Goal: Information Seeking & Learning: Learn about a topic

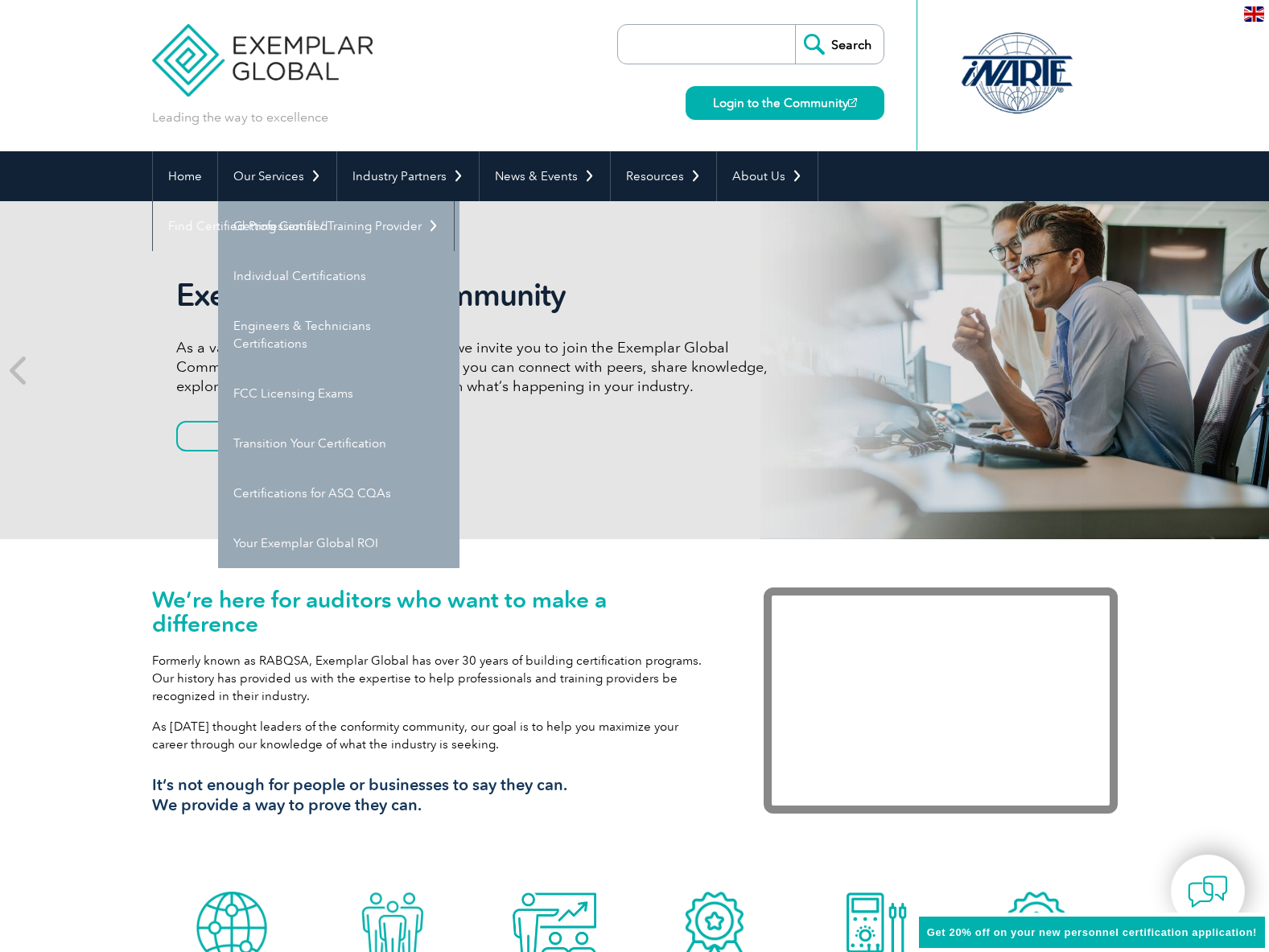
scroll to position [47, 0]
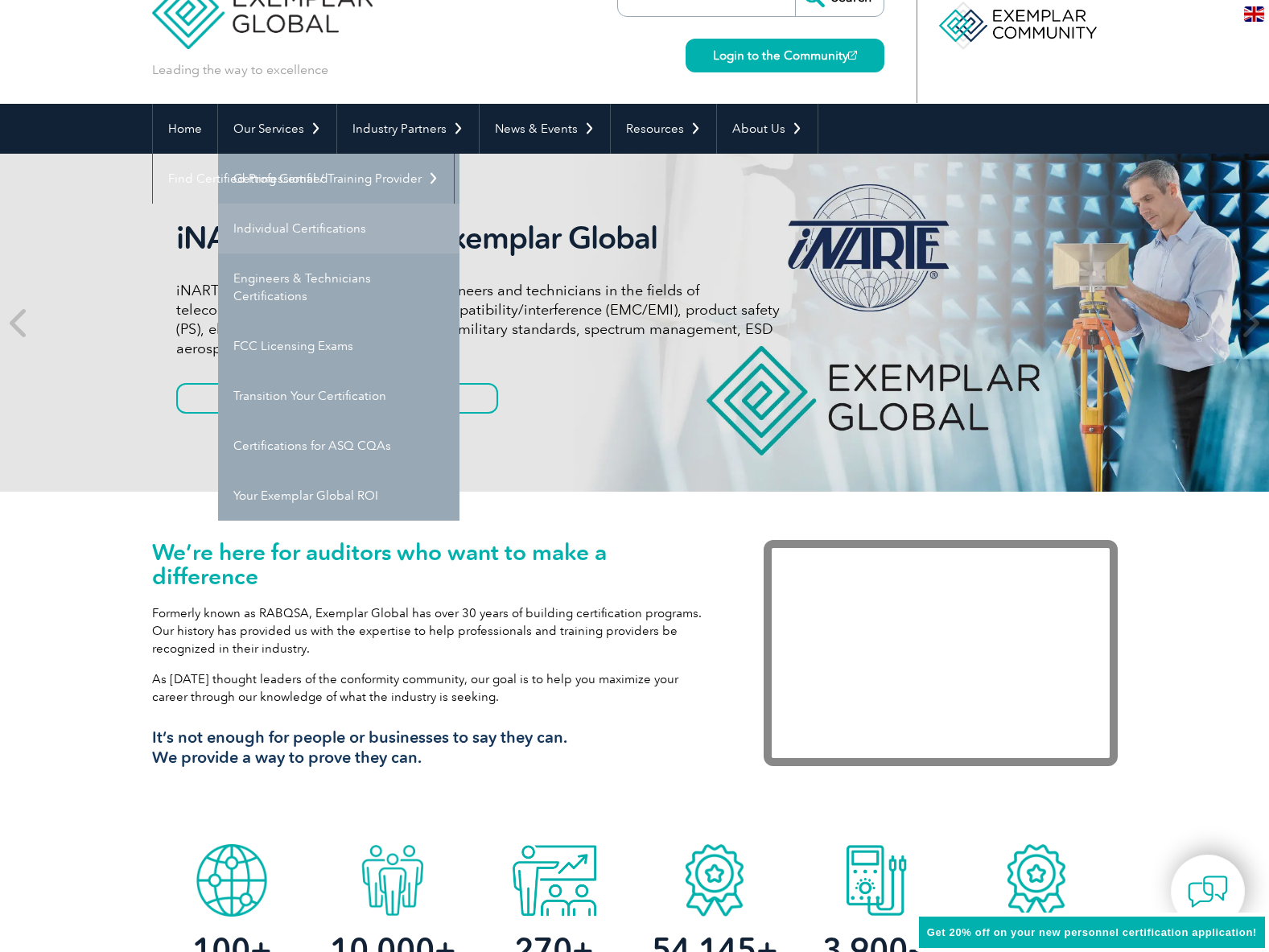
click at [306, 224] on link "Individual Certifications" at bounding box center [339, 228] width 241 height 50
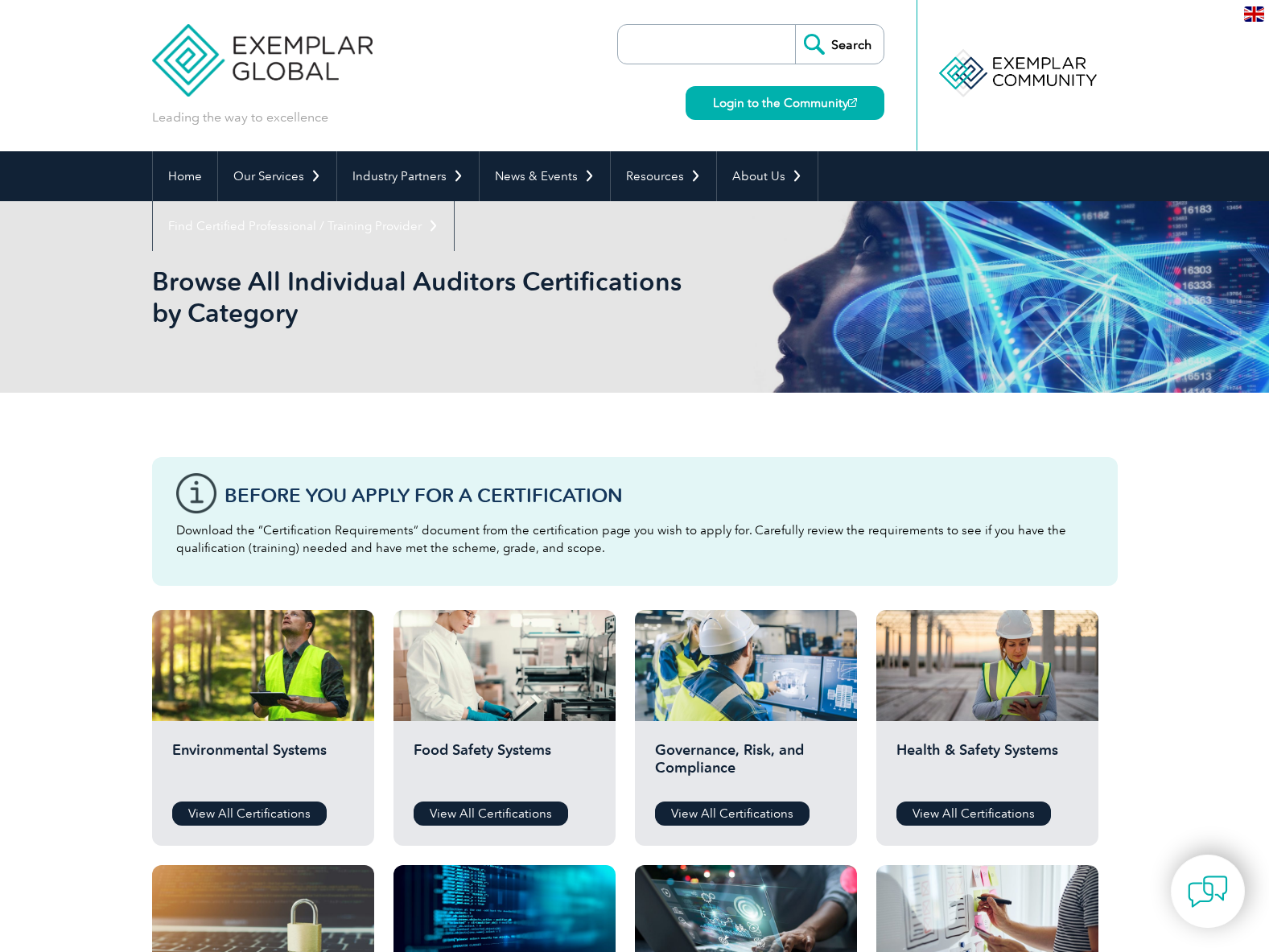
click at [639, 37] on input "search" at bounding box center [709, 44] width 169 height 38
click at [795, 25] on input "Search" at bounding box center [839, 44] width 89 height 38
click at [665, 29] on input "caipo" at bounding box center [709, 44] width 169 height 38
type input "ai"
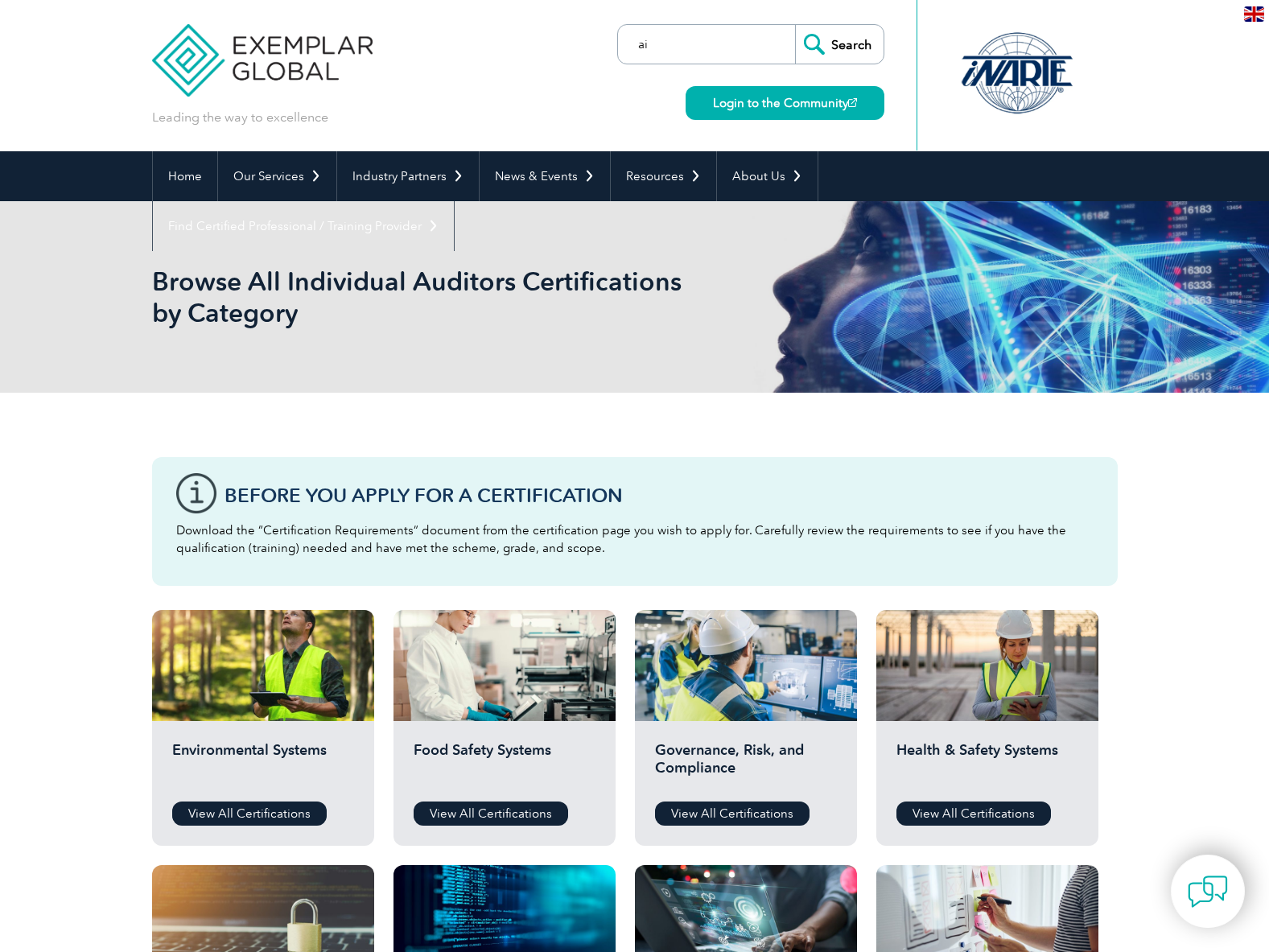
click at [795, 25] on input "Search" at bounding box center [839, 44] width 89 height 38
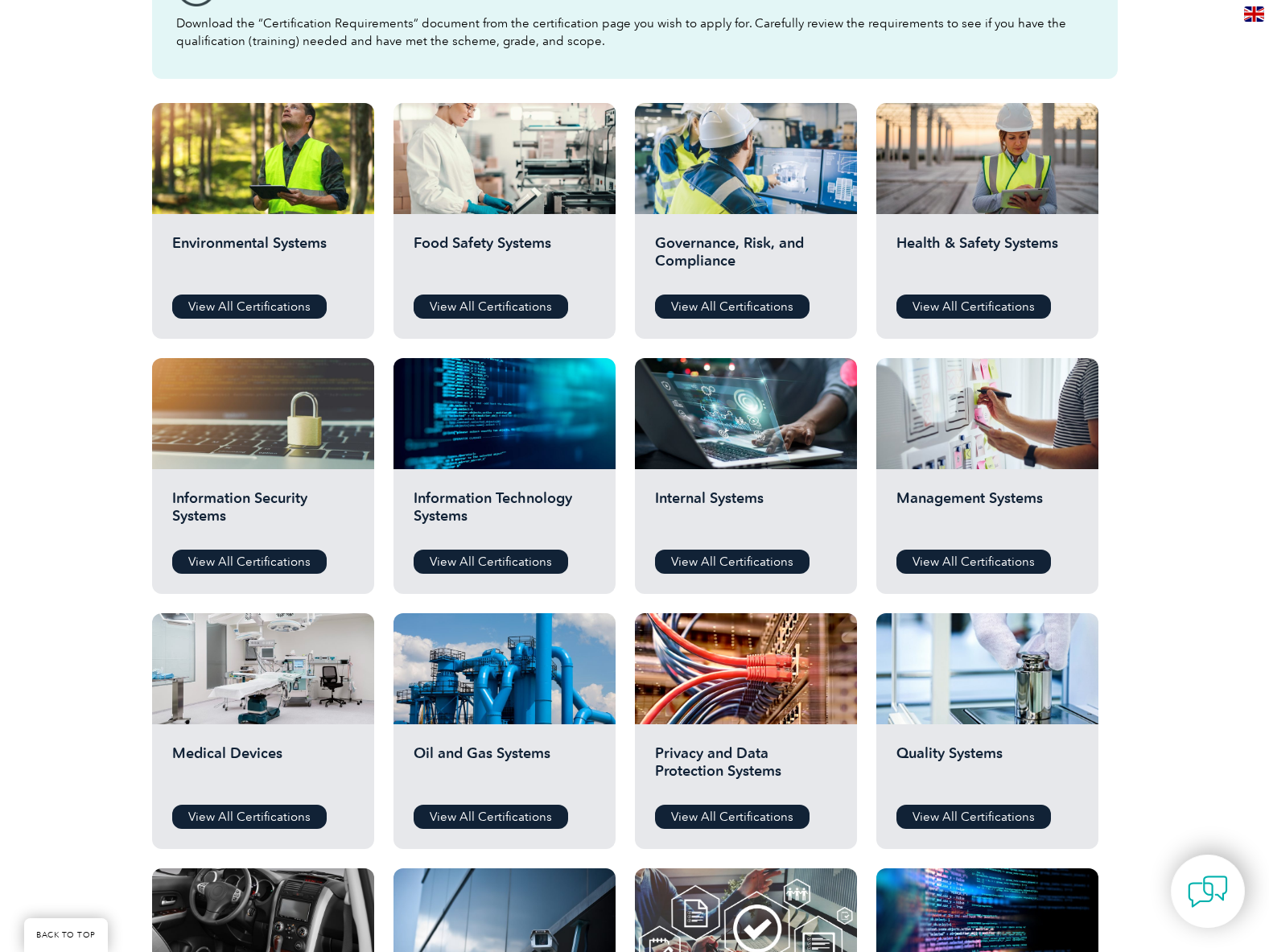
scroll to position [402, 0]
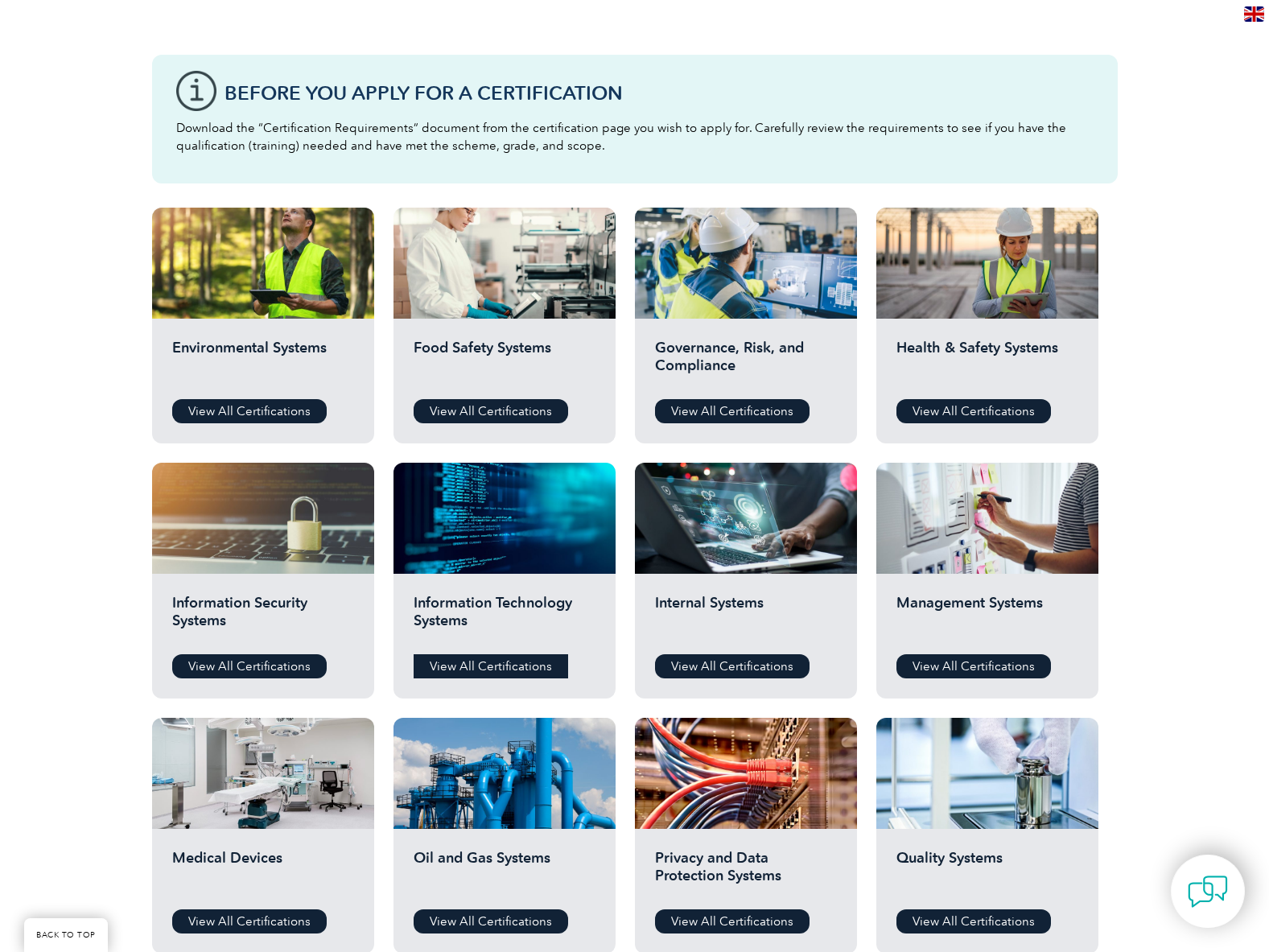
click at [504, 662] on link "View All Certifications" at bounding box center [491, 666] width 155 height 24
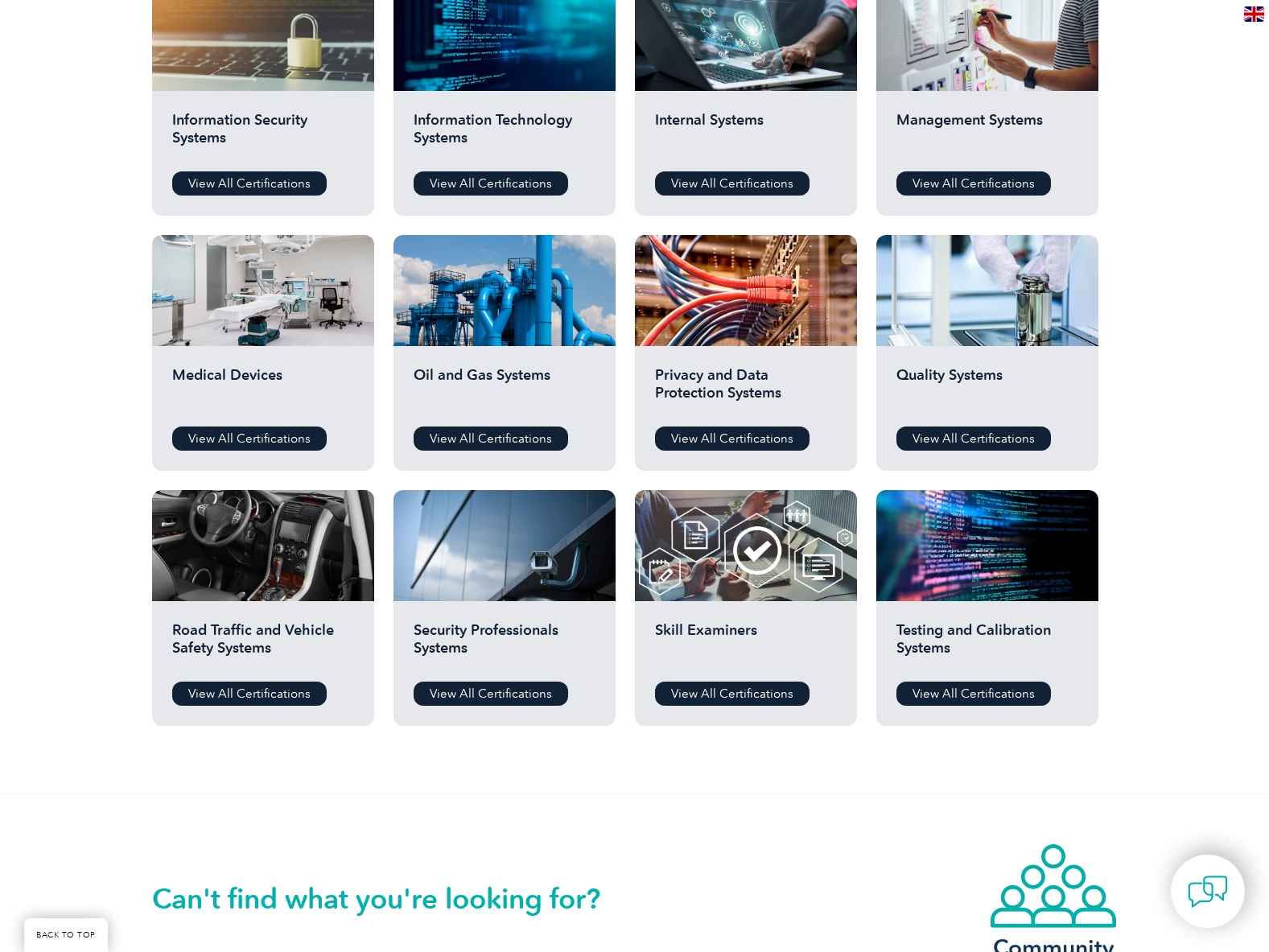
scroll to position [563, 0]
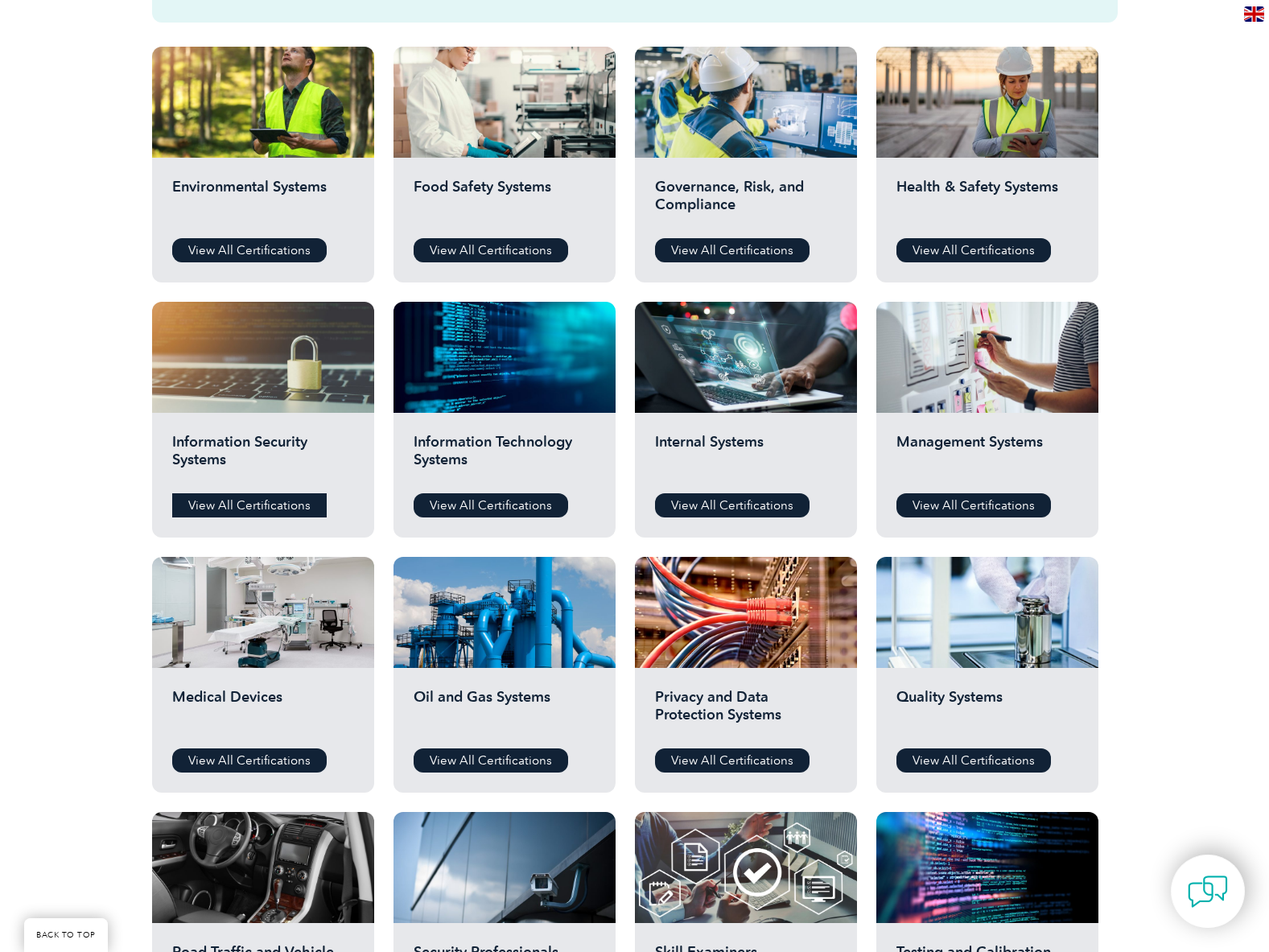
click at [266, 497] on link "View All Certifications" at bounding box center [249, 505] width 155 height 24
click at [767, 502] on link "View All Certifications" at bounding box center [732, 505] width 155 height 24
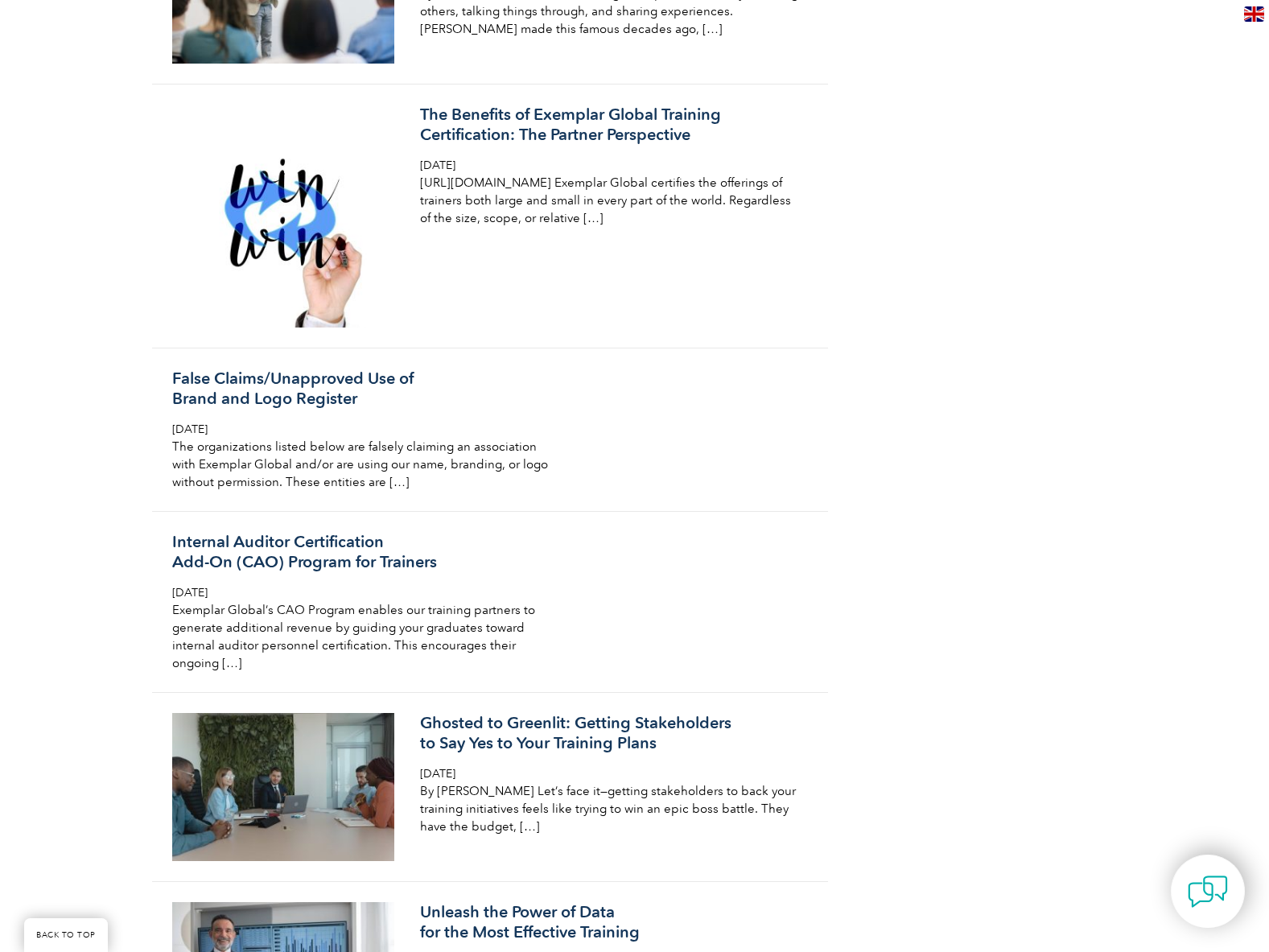
scroll to position [1770, 0]
